Goal: Information Seeking & Learning: Learn about a topic

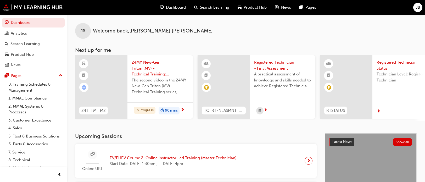
click at [139, 71] on span "24MY New-Gen Triton (MV) - Technical Training: Video 2 of 3" at bounding box center [160, 68] width 57 height 18
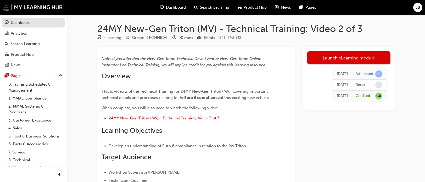
click at [20, 24] on div "Dashboard" at bounding box center [21, 23] width 20 height 6
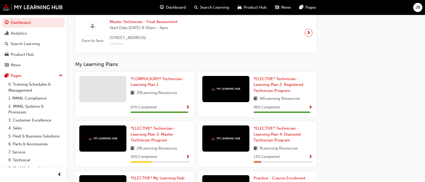
scroll to position [384, 0]
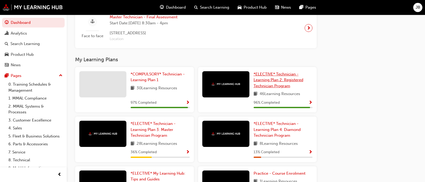
click at [274, 82] on span "*ELECTIVE* Technician - Learning Plan 2: Registered Technician Program" at bounding box center [278, 80] width 50 height 16
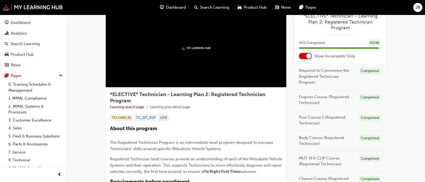
scroll to position [26, 0]
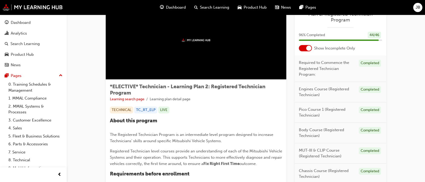
click at [311, 48] on div at bounding box center [308, 48] width 5 height 5
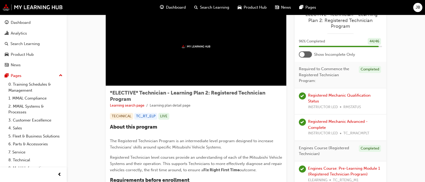
scroll to position [0, 0]
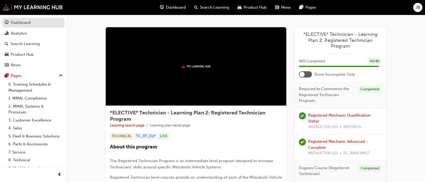
click at [22, 26] on link "Dashboard" at bounding box center [33, 23] width 62 height 10
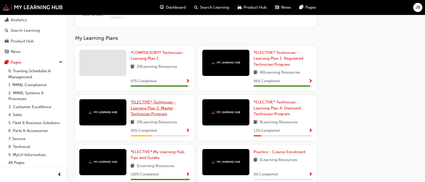
scroll to position [384, 0]
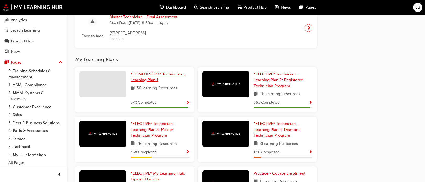
click at [151, 78] on span "*COMPULSORY* Technician - Learning Plan 1" at bounding box center [157, 77] width 54 height 11
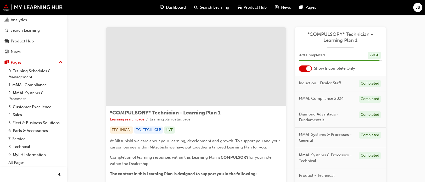
click at [308, 67] on div at bounding box center [308, 68] width 5 height 5
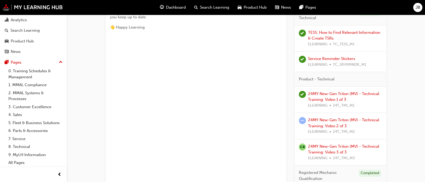
scroll to position [288, 0]
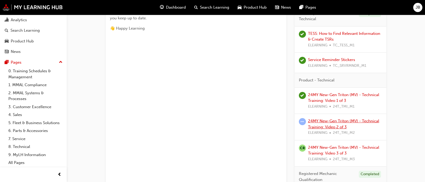
click at [344, 120] on link "24MY New-Gen Triton (MV) - Technical Training: Video 2 of 3" at bounding box center [343, 123] width 71 height 11
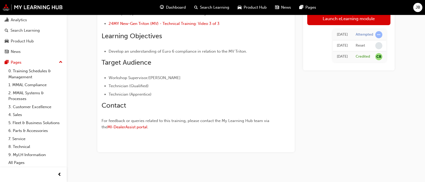
scroll to position [100, 0]
click at [347, 21] on link "Launch eLearning module" at bounding box center [348, 18] width 83 height 13
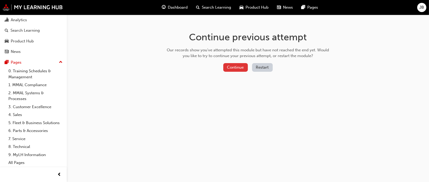
click at [243, 67] on button "Continue" at bounding box center [235, 67] width 25 height 9
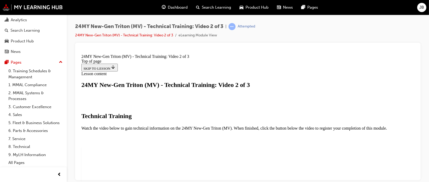
scroll to position [26, 0]
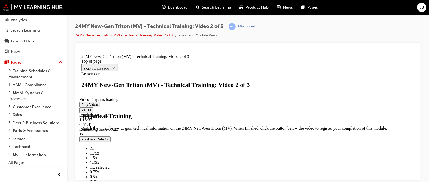
scroll to position [0, 0]
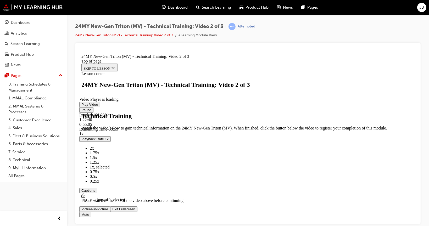
click at [112, 181] on span "Video player" at bounding box center [112, 209] width 0 height 4
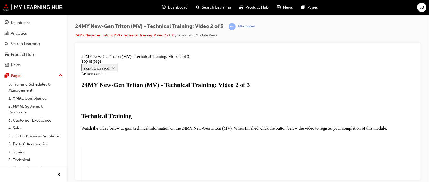
drag, startPoint x: 372, startPoint y: 155, endPoint x: 452, endPoint y: 238, distance: 115.1
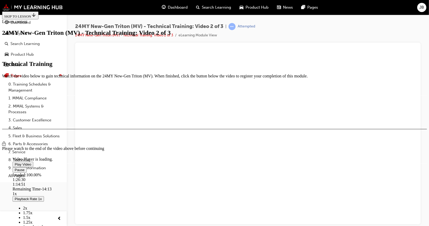
click at [91, 112] on video "Video player" at bounding box center [52, 131] width 78 height 39
click at [91, 137] on video "Video player" at bounding box center [52, 131] width 78 height 39
click at [91, 122] on video "Video player" at bounding box center [52, 131] width 78 height 39
click at [15, 162] on span "Video player" at bounding box center [15, 164] width 0 height 4
click at [91, 112] on video "Video player" at bounding box center [52, 131] width 78 height 39
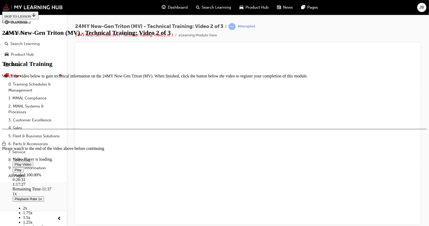
click at [91, 112] on video "Video player" at bounding box center [52, 131] width 78 height 39
click at [91, 116] on video "Video player" at bounding box center [52, 131] width 78 height 39
click at [91, 112] on video "Video player" at bounding box center [52, 131] width 78 height 39
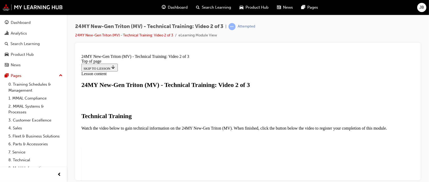
scroll to position [136, 0]
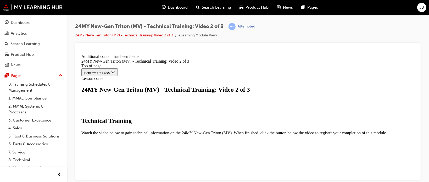
scroll to position [231, 0]
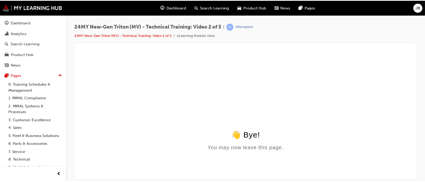
scroll to position [0, 0]
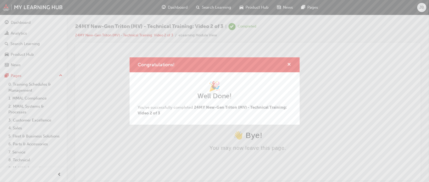
click at [289, 62] on span "cross-icon" at bounding box center [289, 64] width 4 height 5
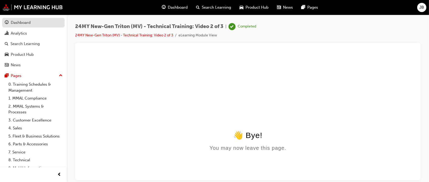
click at [26, 21] on div "Dashboard" at bounding box center [21, 23] width 20 height 6
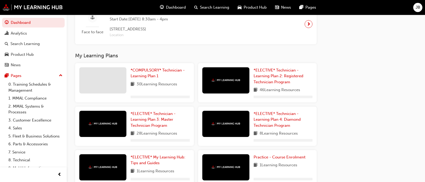
scroll to position [418, 0]
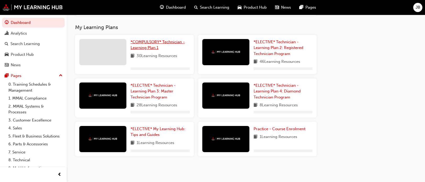
click at [143, 46] on span "*COMPULSORY* Technician - Learning Plan 1" at bounding box center [157, 44] width 54 height 11
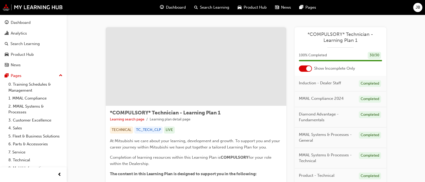
click at [307, 69] on div at bounding box center [308, 68] width 5 height 5
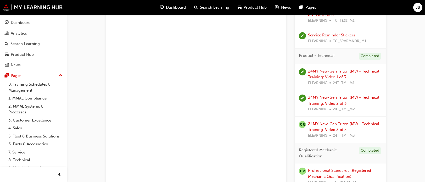
scroll to position [291, 0]
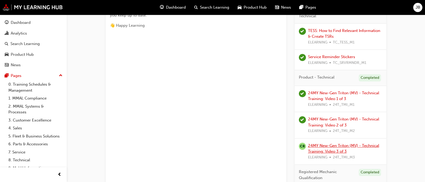
click at [344, 144] on link "24MY New-Gen Triton (MV) - Technical Training: Video 3 of 3" at bounding box center [343, 148] width 71 height 11
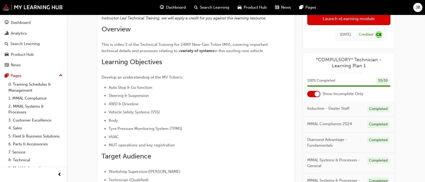
scroll to position [10, 0]
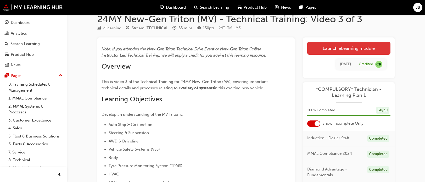
click at [346, 45] on link "Launch eLearning module" at bounding box center [348, 48] width 83 height 13
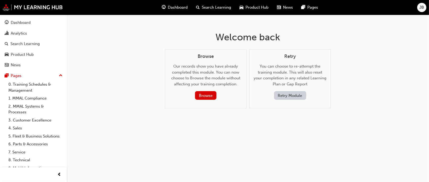
click at [291, 96] on button "Retry Module" at bounding box center [290, 95] width 32 height 9
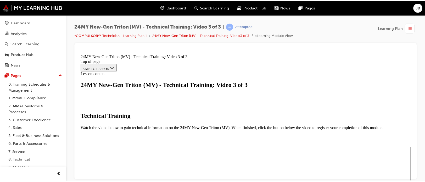
scroll to position [136, 0]
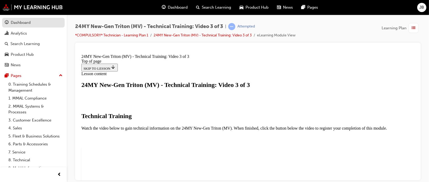
click at [28, 21] on div "Dashboard" at bounding box center [21, 23] width 20 height 6
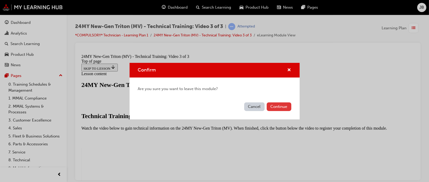
click at [276, 106] on button "Continue" at bounding box center [278, 106] width 25 height 9
